Goal: Task Accomplishment & Management: Manage account settings

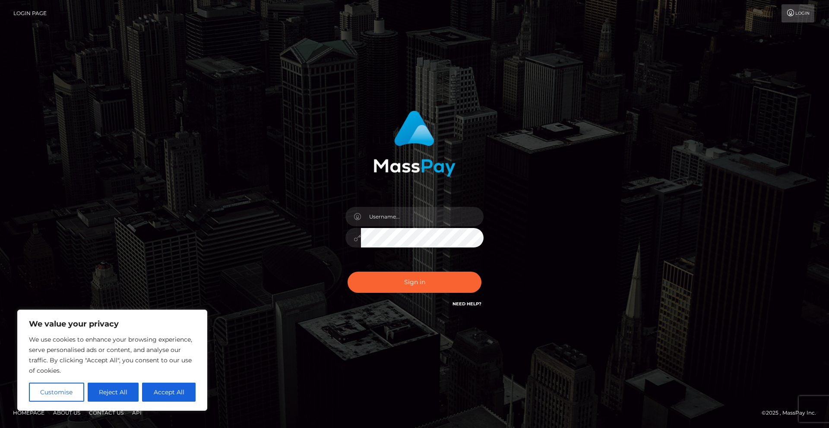
drag, startPoint x: 128, startPoint y: 263, endPoint x: 130, endPoint y: 310, distance: 47.1
click at [130, 310] on body "We value your privacy We use cookies to enhance your browsing experience, serve…" at bounding box center [414, 214] width 829 height 428
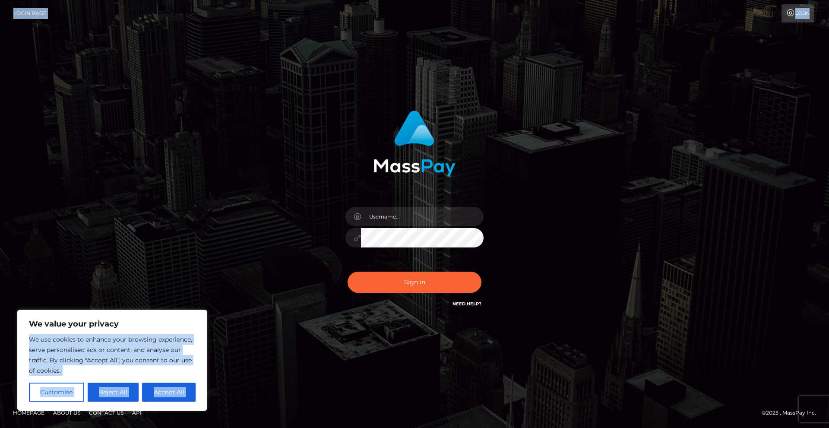
drag, startPoint x: 130, startPoint y: 310, endPoint x: 60, endPoint y: 222, distance: 112.7
click at [60, 222] on div "Sign in" at bounding box center [414, 213] width 829 height 349
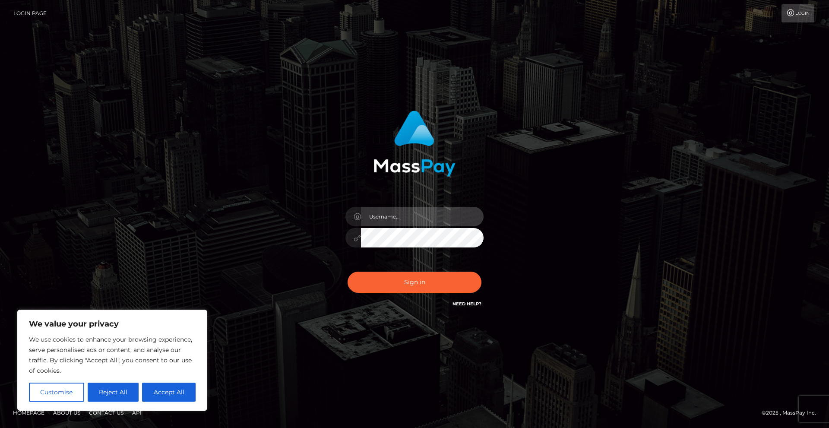
click at [389, 218] on input "text" at bounding box center [422, 216] width 123 height 19
type input "liviturner93@gmail.com"
click at [347, 271] on button "Sign in" at bounding box center [414, 281] width 134 height 21
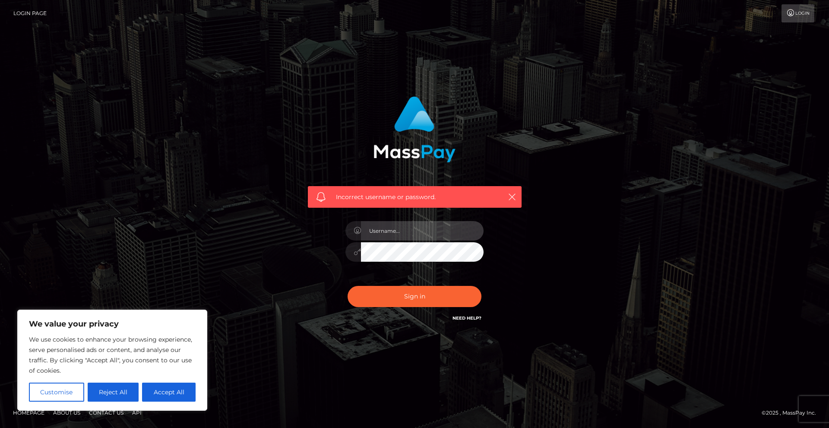
click at [410, 233] on input "text" at bounding box center [422, 230] width 123 height 19
click at [578, 274] on div "Incorrect username or password." at bounding box center [414, 214] width 492 height 248
click at [469, 315] on link "Need Help?" at bounding box center [466, 318] width 29 height 6
click at [576, 274] on div "Incorrect username or password." at bounding box center [414, 214] width 492 height 248
click at [112, 394] on button "Reject All" at bounding box center [113, 391] width 51 height 19
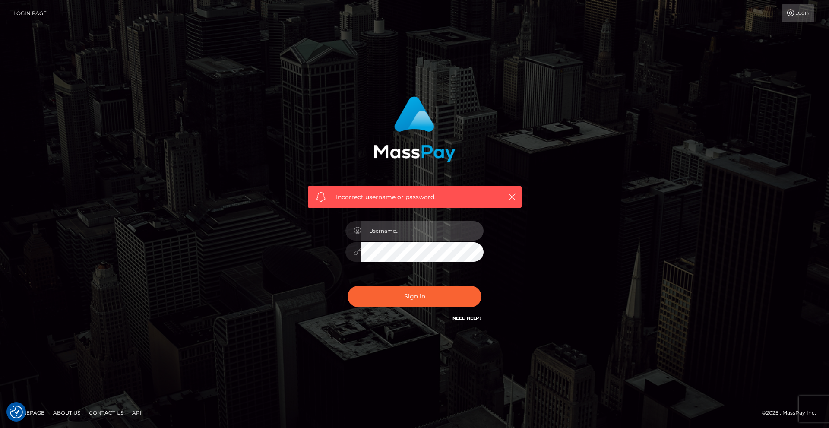
click at [392, 233] on input "text" at bounding box center [422, 230] width 123 height 19
type input "lyrajrose"
click at [347, 286] on button "Sign in" at bounding box center [414, 296] width 134 height 21
click at [29, 10] on link "Login Page" at bounding box center [29, 13] width 33 height 18
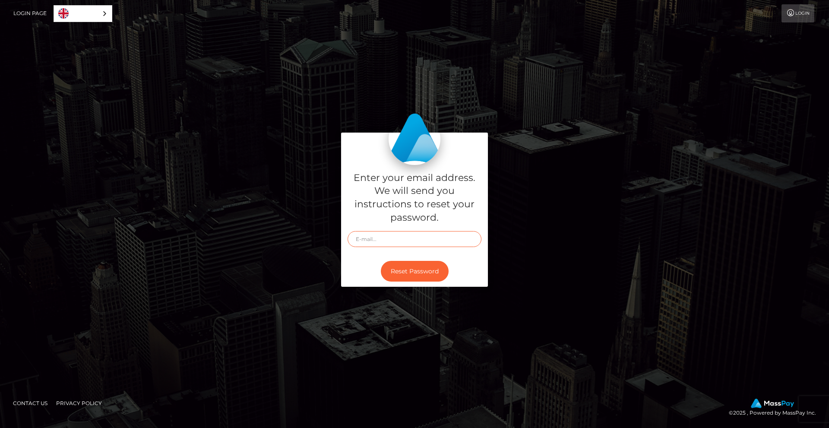
click at [391, 238] on input "text" at bounding box center [414, 239] width 134 height 16
type input "liviturner93@gmail.com"
click at [402, 272] on button "Reset Password" at bounding box center [415, 271] width 68 height 21
